Goal: Task Accomplishment & Management: Use online tool/utility

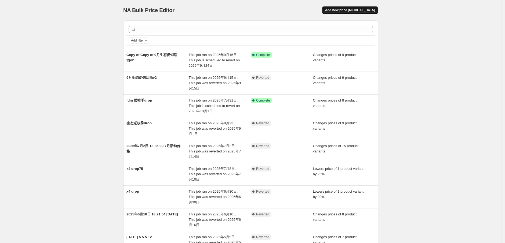
click at [347, 9] on span "Add new price [MEDICAL_DATA]" at bounding box center [350, 10] width 50 height 4
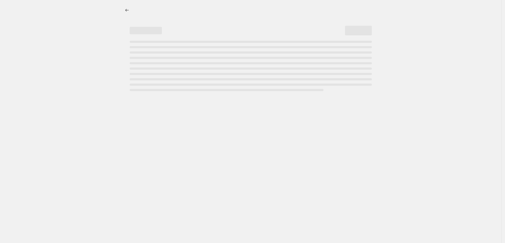
select select "percentage"
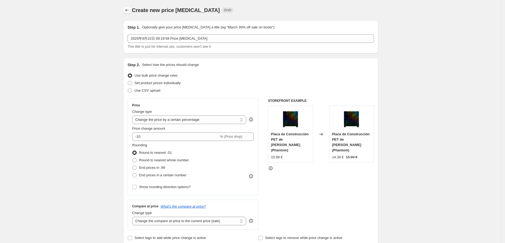
click at [131, 12] on button "Price change jobs" at bounding box center [127, 10] width 8 height 8
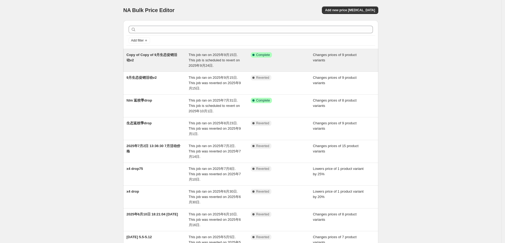
click at [157, 59] on div "Copy of Copy of 9月生态促销活动v2" at bounding box center [157, 60] width 62 height 16
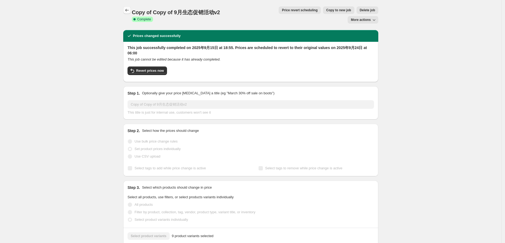
click at [130, 7] on button "Price change jobs" at bounding box center [127, 10] width 8 height 8
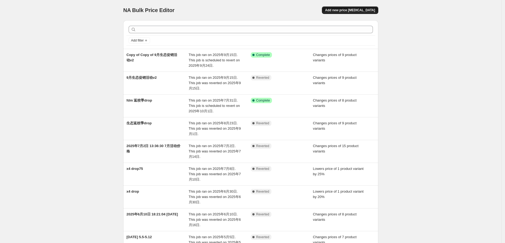
click at [342, 11] on span "Add new price [MEDICAL_DATA]" at bounding box center [350, 10] width 50 height 4
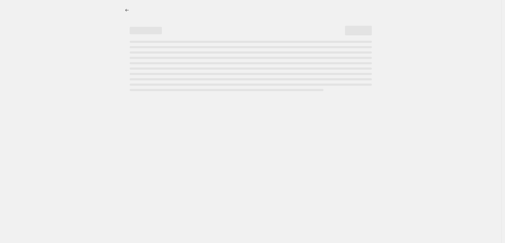
select select "percentage"
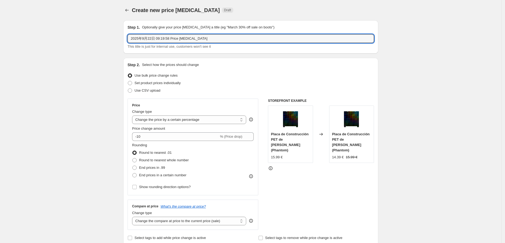
drag, startPoint x: 201, startPoint y: 38, endPoint x: 91, endPoint y: 44, distance: 109.9
type input "8"
type input "18%off"
click at [130, 12] on icon "Price change jobs" at bounding box center [126, 10] width 5 height 5
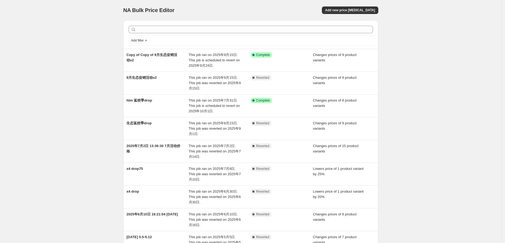
click at [291, 0] on div "NA Bulk Price Editor. This page is ready NA Bulk Price Editor Add new price cha…" at bounding box center [250, 10] width 255 height 20
click at [350, 9] on span "Add new price [MEDICAL_DATA]" at bounding box center [350, 10] width 50 height 4
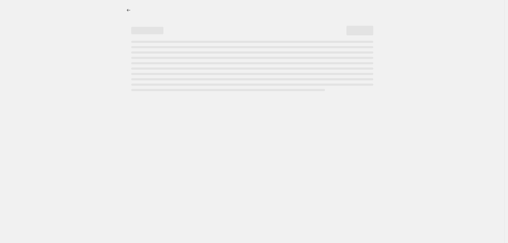
select select "percentage"
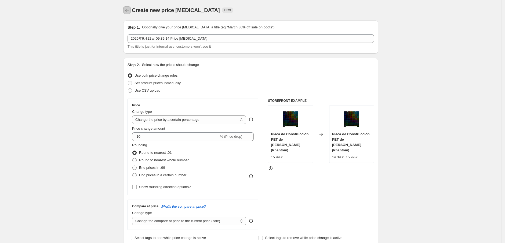
click at [126, 7] on button "Price change jobs" at bounding box center [127, 10] width 8 height 8
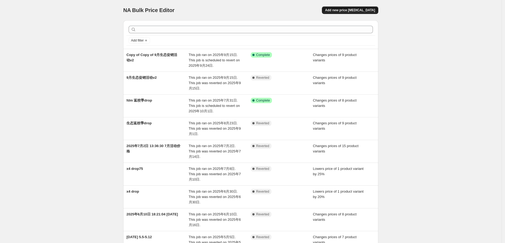
click at [359, 9] on span "Add new price [MEDICAL_DATA]" at bounding box center [350, 10] width 50 height 4
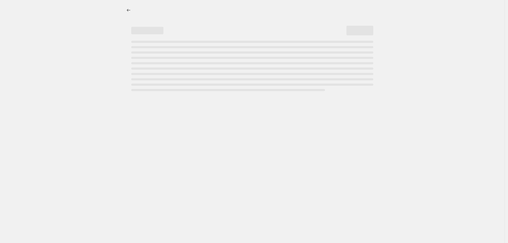
select select "percentage"
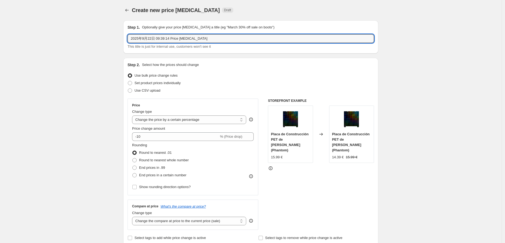
drag, startPoint x: 211, startPoint y: 38, endPoint x: 84, endPoint y: 33, distance: 127.0
paste input "Falcon A1 pro 18%off"
type input "Falcon A1 pro 18%off"
click at [292, 10] on div "Create new price change job Draft" at bounding box center [218, 10] width 172 height 8
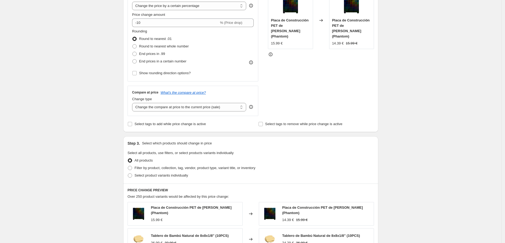
scroll to position [55, 0]
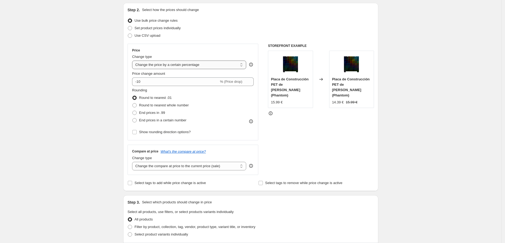
click at [201, 66] on select "Change the price to a certain amount Change the price by a certain amount Chang…" at bounding box center [189, 65] width 114 height 9
click at [200, 66] on select "Change the price to a certain amount Change the price by a certain amount Chang…" at bounding box center [189, 65] width 114 height 9
click at [186, 70] on div "Price Change type Change the price to a certain amount Change the price by a ce…" at bounding box center [193, 92] width 122 height 88
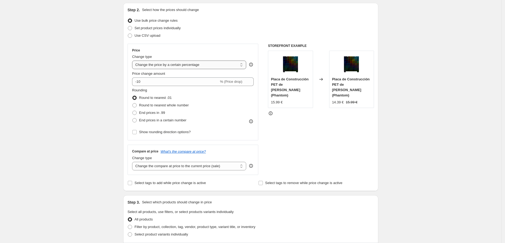
click at [186, 67] on select "Change the price to a certain amount Change the price by a certain amount Chang…" at bounding box center [189, 65] width 114 height 9
click at [205, 46] on div "Price Change type Change the price to a certain amount Change the price by a ce…" at bounding box center [192, 92] width 131 height 97
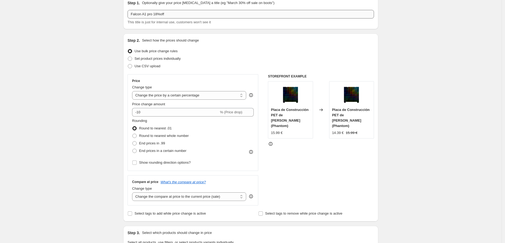
scroll to position [0, 0]
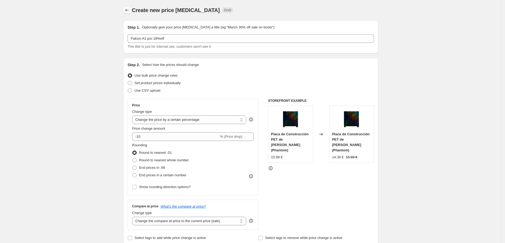
click at [131, 11] on button "Price change jobs" at bounding box center [127, 10] width 8 height 8
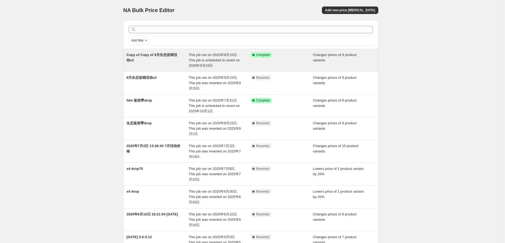
click at [151, 54] on span "Copy of Copy of 9月生态促销活动v2" at bounding box center [151, 57] width 51 height 9
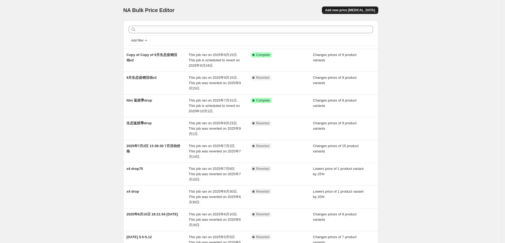
click at [347, 12] on span "Add new price [MEDICAL_DATA]" at bounding box center [350, 10] width 50 height 4
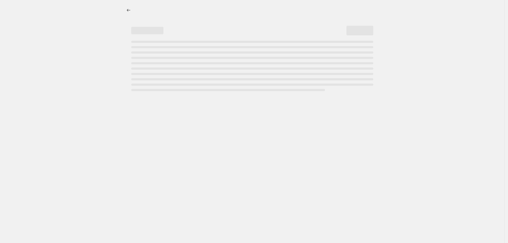
select select "percentage"
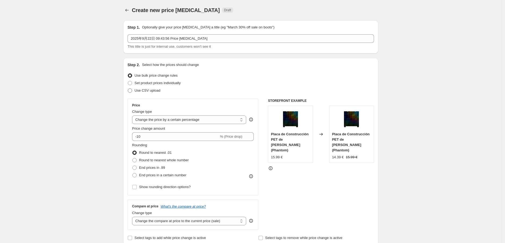
click at [131, 91] on span at bounding box center [130, 91] width 4 height 4
click at [128, 89] on input "Use CSV upload" at bounding box center [128, 89] width 0 height 0
radio input "true"
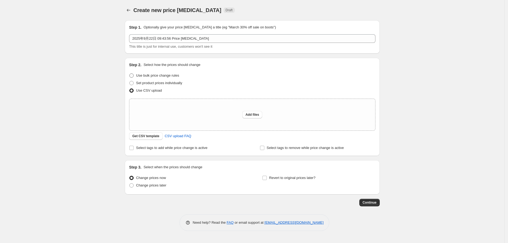
click at [132, 75] on span at bounding box center [131, 76] width 4 height 4
click at [130, 74] on input "Use bulk price change rules" at bounding box center [129, 74] width 0 height 0
radio input "true"
select select "percentage"
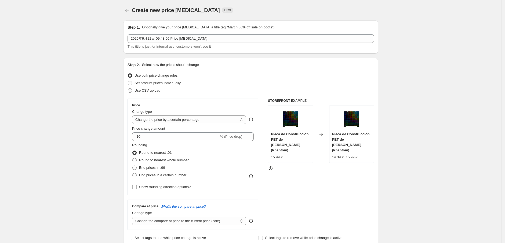
click at [132, 91] on span at bounding box center [130, 91] width 4 height 4
click at [128, 89] on input "Use CSV upload" at bounding box center [128, 89] width 0 height 0
radio input "true"
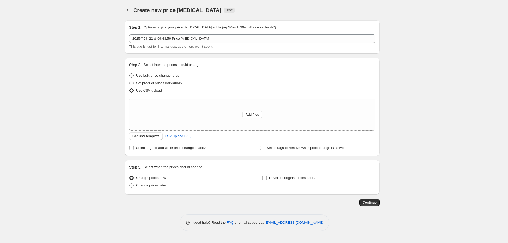
click at [131, 76] on span at bounding box center [131, 76] width 4 height 4
click at [130, 74] on input "Use bulk price change rules" at bounding box center [129, 74] width 0 height 0
radio input "true"
select select "percentage"
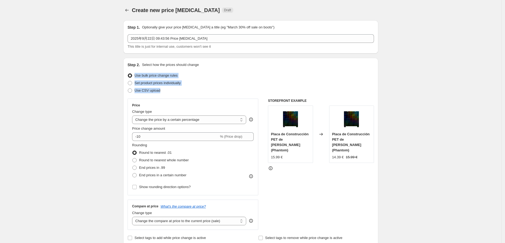
drag, startPoint x: 168, startPoint y: 93, endPoint x: 143, endPoint y: 73, distance: 32.4
click at [135, 73] on ul "Use bulk price change rules Set product prices individually Use CSV upload" at bounding box center [250, 83] width 246 height 23
click at [132, 66] on div at bounding box center [132, 66] width 0 height 0
click at [256, 73] on div "Use bulk price change rules" at bounding box center [250, 76] width 246 height 8
click at [132, 84] on span at bounding box center [130, 83] width 4 height 4
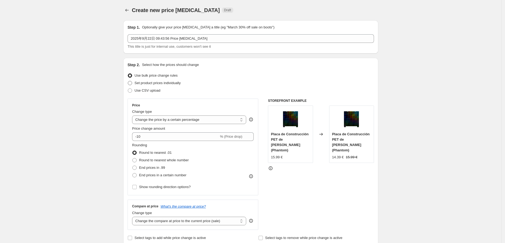
click at [128, 81] on input "Set product prices individually" at bounding box center [128, 81] width 0 height 0
radio input "true"
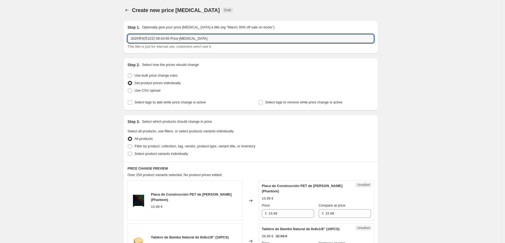
drag, startPoint x: 207, startPoint y: 39, endPoint x: 128, endPoint y: 39, distance: 78.9
click at [128, 39] on div "Step 1. Optionally give your price change job a title (eg "March 30% off sale o…" at bounding box center [250, 36] width 255 height 33
paste input "Falcon A1 pro 18%off"
type input "Falcon A1 pro 18%off"
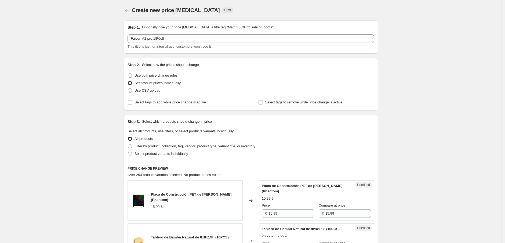
click at [181, 134] on legend "Select all products, use filters, or select products variants individually" at bounding box center [180, 132] width 106 height 6
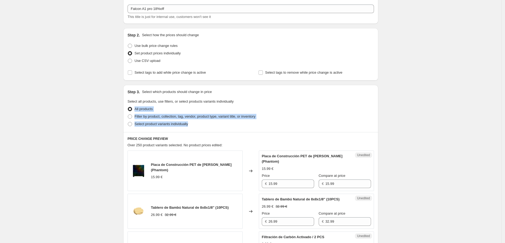
drag, startPoint x: 191, startPoint y: 123, endPoint x: 135, endPoint y: 107, distance: 57.7
click at [135, 107] on ul "All products Filter by product, collection, tag, vendor, product type, variant …" at bounding box center [250, 116] width 246 height 23
click at [132, 99] on div at bounding box center [132, 99] width 0 height 0
click at [195, 106] on div "All products" at bounding box center [250, 109] width 246 height 8
drag, startPoint x: 196, startPoint y: 125, endPoint x: 136, endPoint y: 127, distance: 60.1
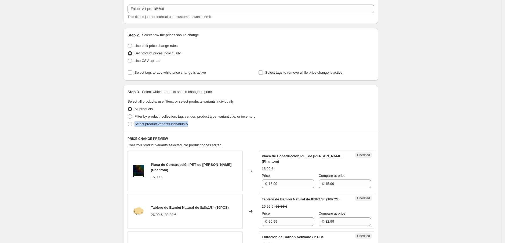
click at [136, 127] on div "Select product variants individually" at bounding box center [250, 124] width 246 height 8
click at [133, 127] on div at bounding box center [133, 127] width 0 height 0
click at [157, 129] on div "Step 3. Select which products should change in price Select all products, use f…" at bounding box center [250, 108] width 255 height 47
click at [132, 125] on span at bounding box center [130, 124] width 4 height 4
click at [128, 122] on input "Select product variants individually" at bounding box center [128, 122] width 0 height 0
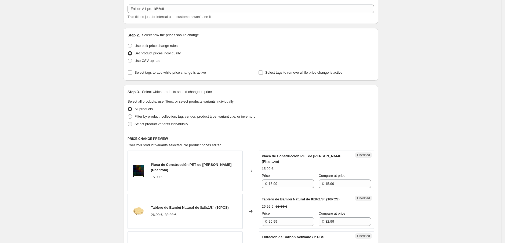
radio input "true"
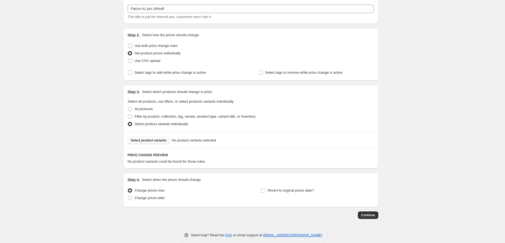
click at [159, 141] on span "Select product variants" at bounding box center [149, 140] width 36 height 4
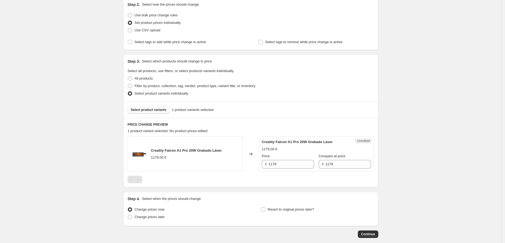
scroll to position [88, 0]
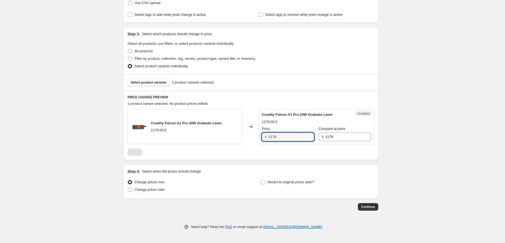
drag, startPoint x: 289, startPoint y: 137, endPoint x: 268, endPoint y: 138, distance: 21.5
click at [268, 138] on div "€ 1179" at bounding box center [288, 137] width 52 height 9
click at [275, 134] on input "1179" at bounding box center [291, 137] width 46 height 9
drag, startPoint x: 278, startPoint y: 136, endPoint x: 270, endPoint y: 135, distance: 8.2
click at [270, 135] on input "1179" at bounding box center [291, 137] width 46 height 9
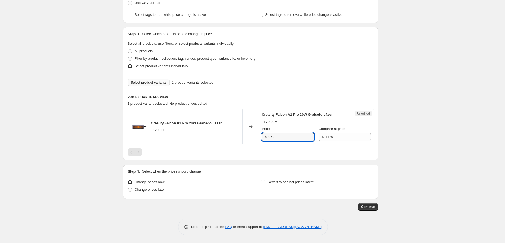
type input "959"
click at [358, 158] on div "PRICE CHANGE PREVIEW 1 product variant selected. 1 product price edited: Creali…" at bounding box center [250, 126] width 255 height 70
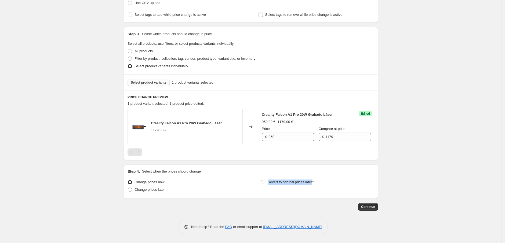
drag, startPoint x: 289, startPoint y: 180, endPoint x: 268, endPoint y: 182, distance: 21.0
click at [268, 182] on label "Revert to original prices later?" at bounding box center [287, 183] width 53 height 8
click at [272, 176] on div "Step 4. Select when the prices should change Change prices now Change prices la…" at bounding box center [250, 182] width 246 height 26
drag, startPoint x: 298, startPoint y: 181, endPoint x: 274, endPoint y: 183, distance: 23.7
click at [267, 185] on div "Revert to original prices later?" at bounding box center [317, 187] width 113 height 16
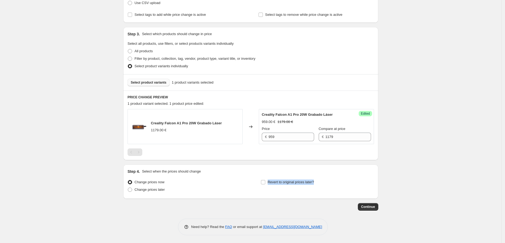
click at [264, 185] on div at bounding box center [264, 185] width 0 height 0
click at [323, 182] on div "Revert to original prices later?" at bounding box center [317, 187] width 113 height 16
drag, startPoint x: 312, startPoint y: 182, endPoint x: 269, endPoint y: 181, distance: 43.2
click at [269, 181] on div "Revert to original prices later?" at bounding box center [317, 187] width 113 height 16
click at [324, 179] on div "Revert to original prices later?" at bounding box center [317, 187] width 113 height 16
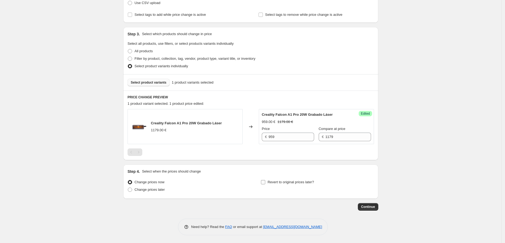
click at [265, 183] on input "Revert to original prices later?" at bounding box center [263, 182] width 4 height 4
checkbox input "true"
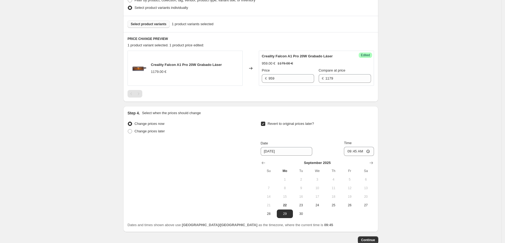
scroll to position [148, 0]
click at [373, 161] on icon "Show next month, October 2025" at bounding box center [370, 161] width 3 height 3
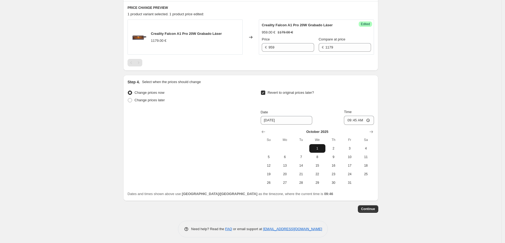
click at [318, 146] on span "1" at bounding box center [317, 148] width 12 height 4
type input "10/1/2025"
click at [358, 119] on input "09:45" at bounding box center [359, 120] width 30 height 9
click at [370, 120] on input "09:45" at bounding box center [359, 120] width 30 height 9
type input "06:00"
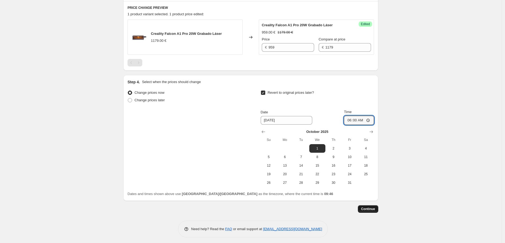
click at [371, 210] on span "Continue" at bounding box center [368, 209] width 14 height 4
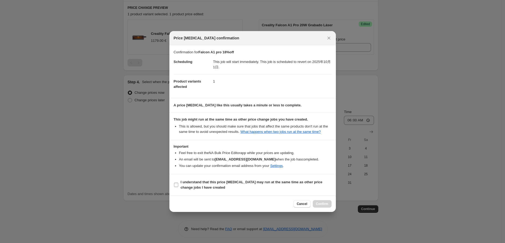
click at [174, 185] on span ":r24:" at bounding box center [176, 185] width 5 height 5
click at [174, 185] on input "I understand that this price change job may run at the same time as other price…" at bounding box center [176, 185] width 4 height 4
checkbox input "true"
click at [326, 204] on span "Confirm" at bounding box center [322, 204] width 12 height 4
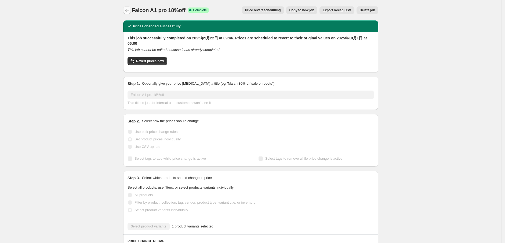
click at [130, 11] on icon "Price change jobs" at bounding box center [126, 10] width 5 height 5
